Goal: Task Accomplishment & Management: Manage account settings

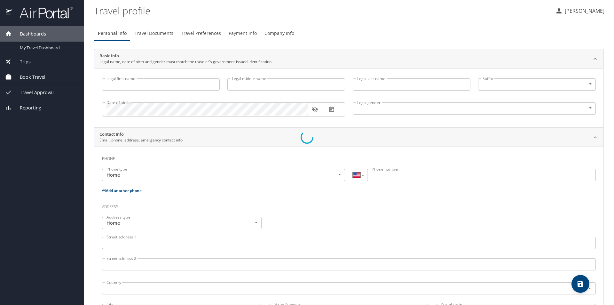
select select "US"
type input "[PERSON_NAME]"
type input "Mule"
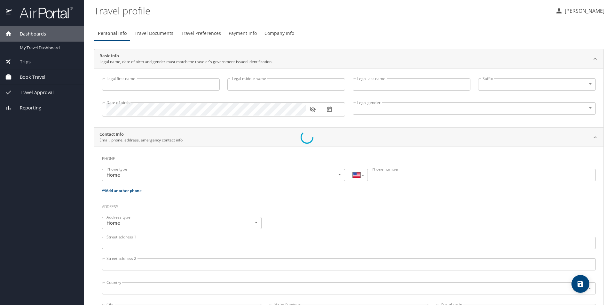
type input "[DEMOGRAPHIC_DATA]"
type input "[PERSON_NAME]"
type input "P. Mule"
type input "[PHONE_NUMBER]"
select select "US"
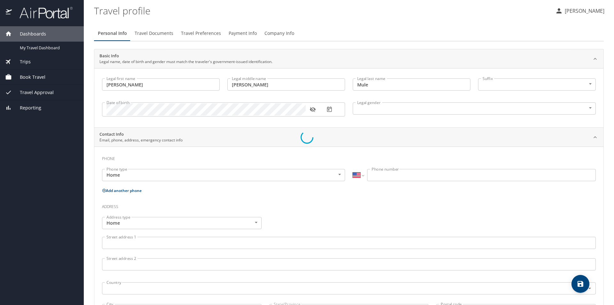
select select "US"
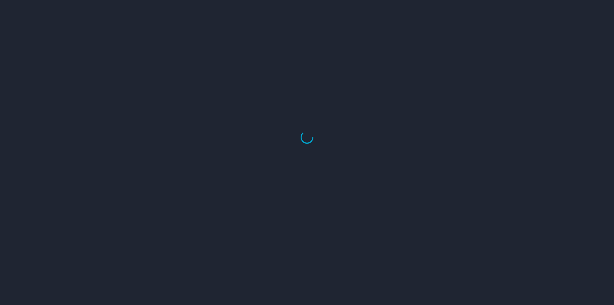
select select "US"
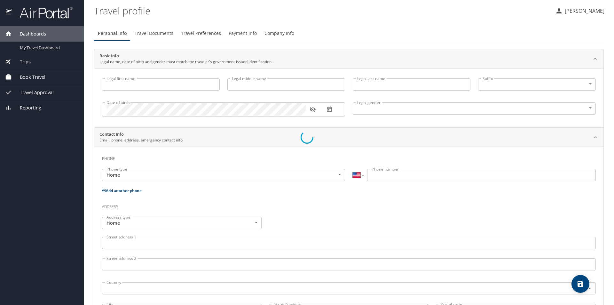
type input "[PERSON_NAME]"
type input "Mule"
type input "[DEMOGRAPHIC_DATA]"
type input "[PERSON_NAME]"
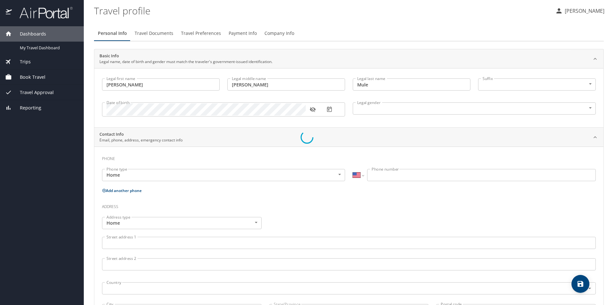
type input "P. Mule"
type input "[PHONE_NUMBER]"
select select "US"
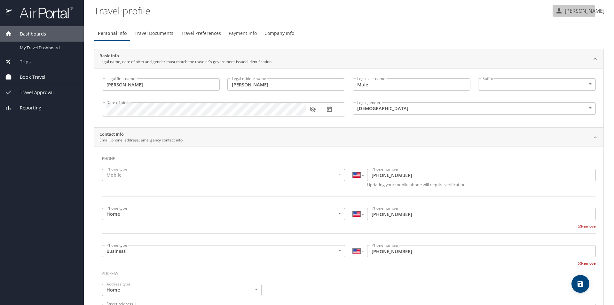
click at [579, 12] on p "[PERSON_NAME]" at bounding box center [584, 11] width 42 height 8
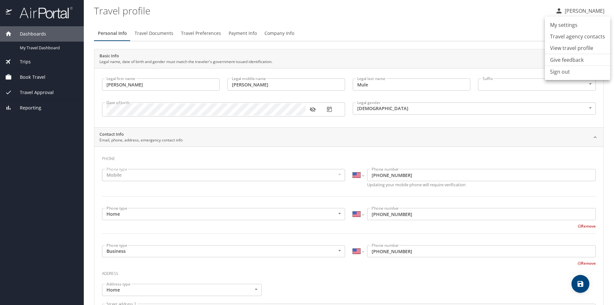
click at [563, 26] on li "My settings" at bounding box center [577, 25] width 65 height 12
